Goal: Task Accomplishment & Management: Manage account settings

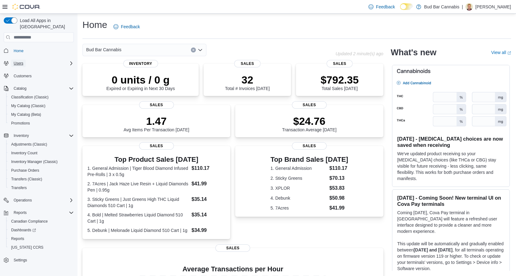
click at [24, 60] on button "Users" at bounding box center [18, 63] width 15 height 7
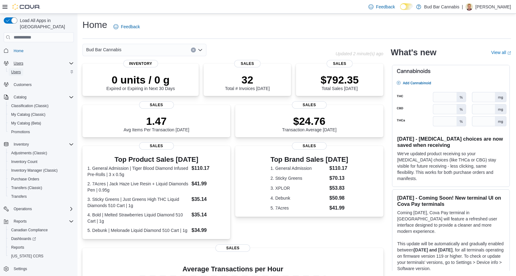
click at [18, 68] on span "Users" at bounding box center [16, 71] width 10 height 7
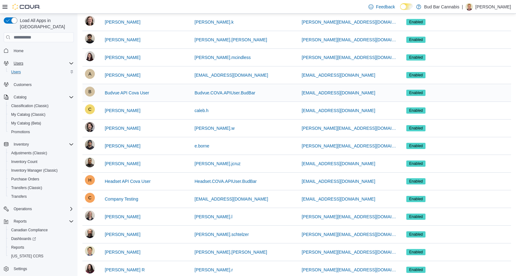
scroll to position [186, 0]
